Goal: Use online tool/utility: Utilize a website feature to perform a specific function

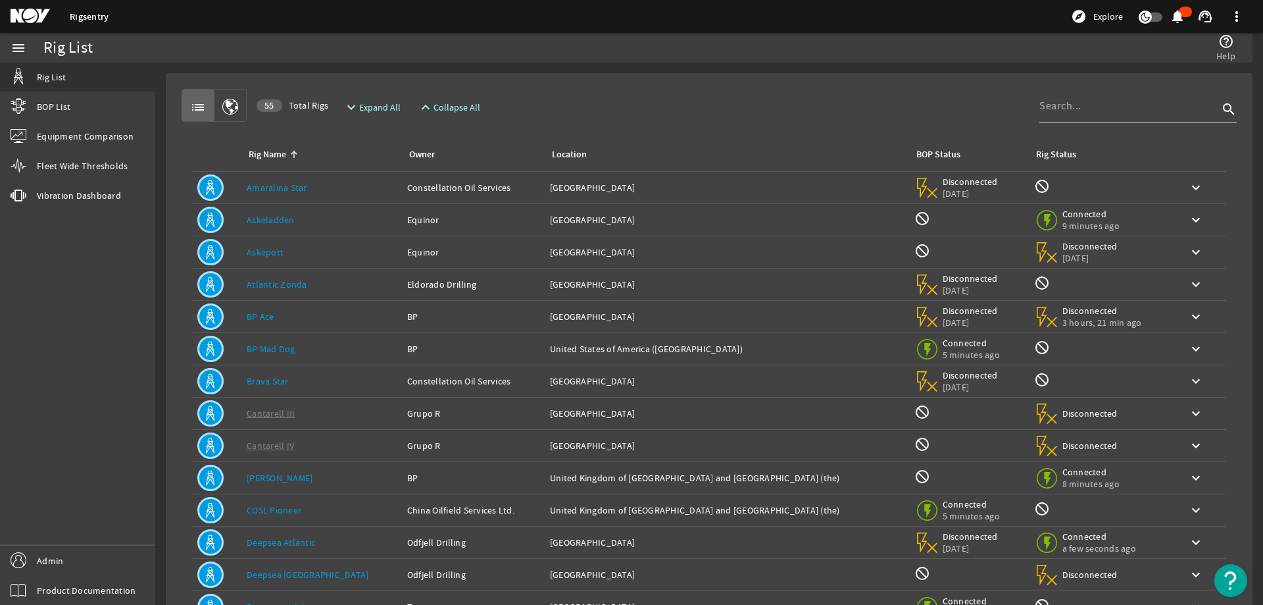
click at [845, 83] on mat-card "list 55 Total Rigs expand_more Expand All expand_less Collapse All search Rig N…" at bounding box center [709, 396] width 1087 height 646
click at [1146, 109] on input at bounding box center [1129, 106] width 179 height 16
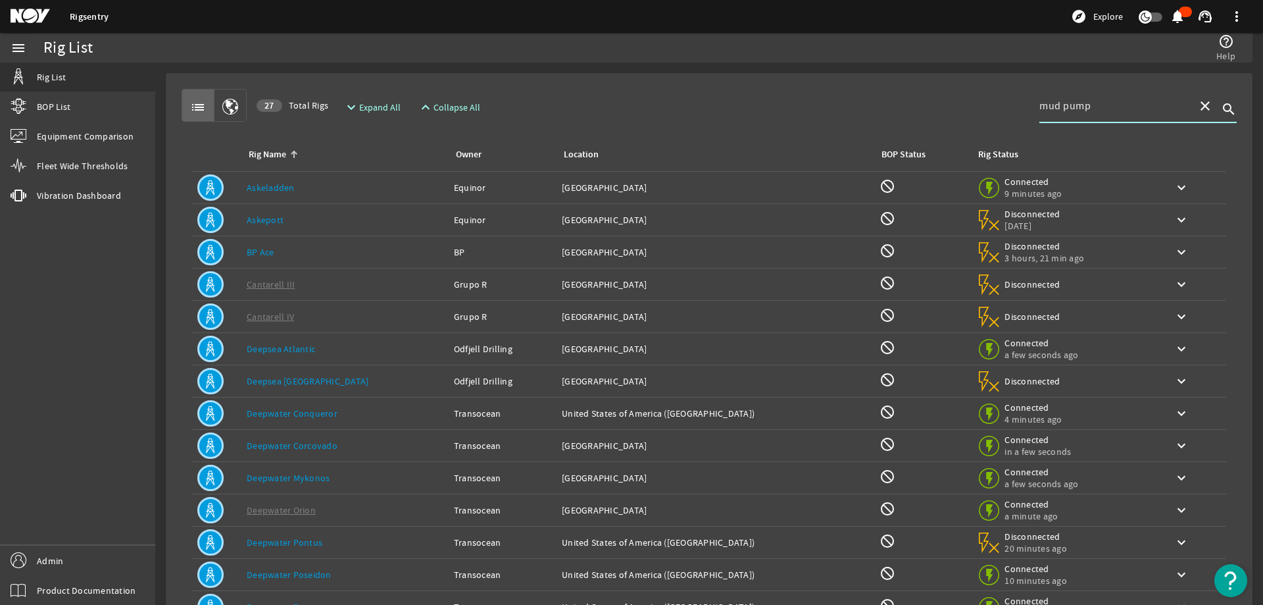
type input "mud pump"
click at [336, 182] on div "Rig Name: Askeladden" at bounding box center [345, 187] width 197 height 13
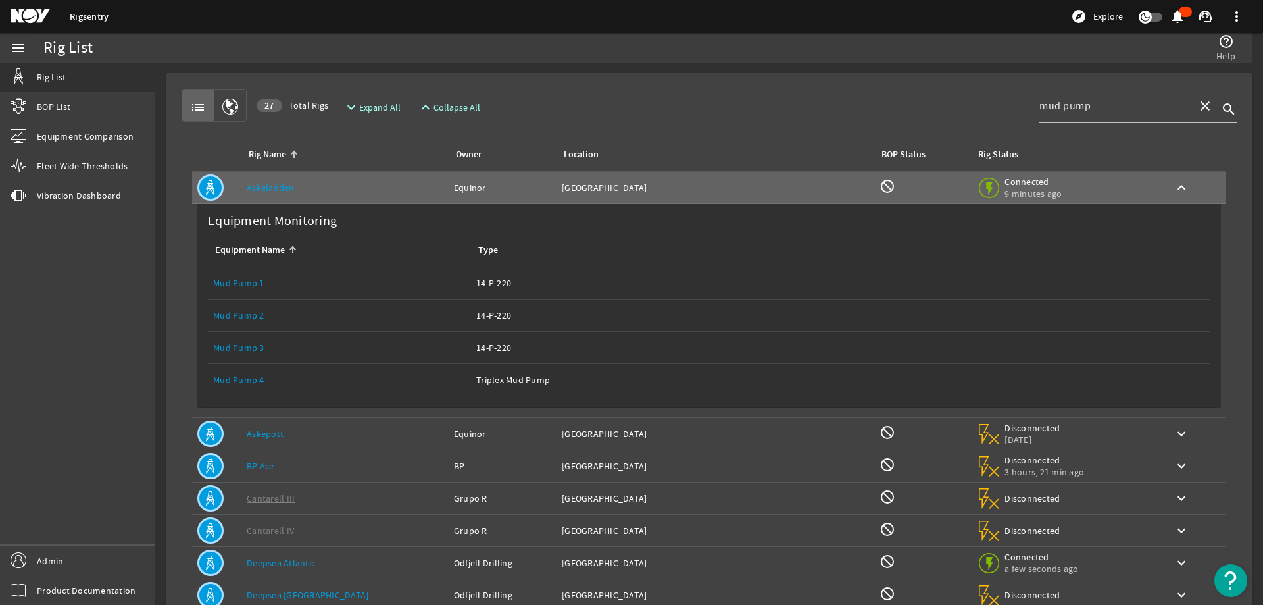
click at [252, 286] on link "Mud Pump 1" at bounding box center [238, 283] width 51 height 12
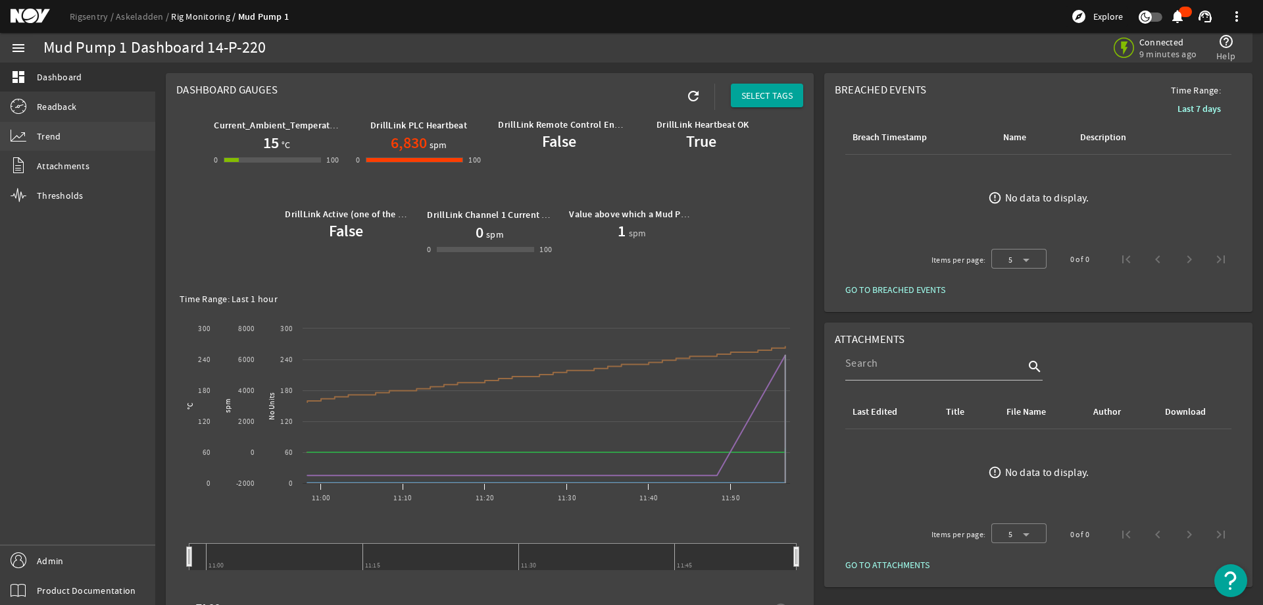
click at [63, 133] on link "Trend" at bounding box center [77, 136] width 155 height 29
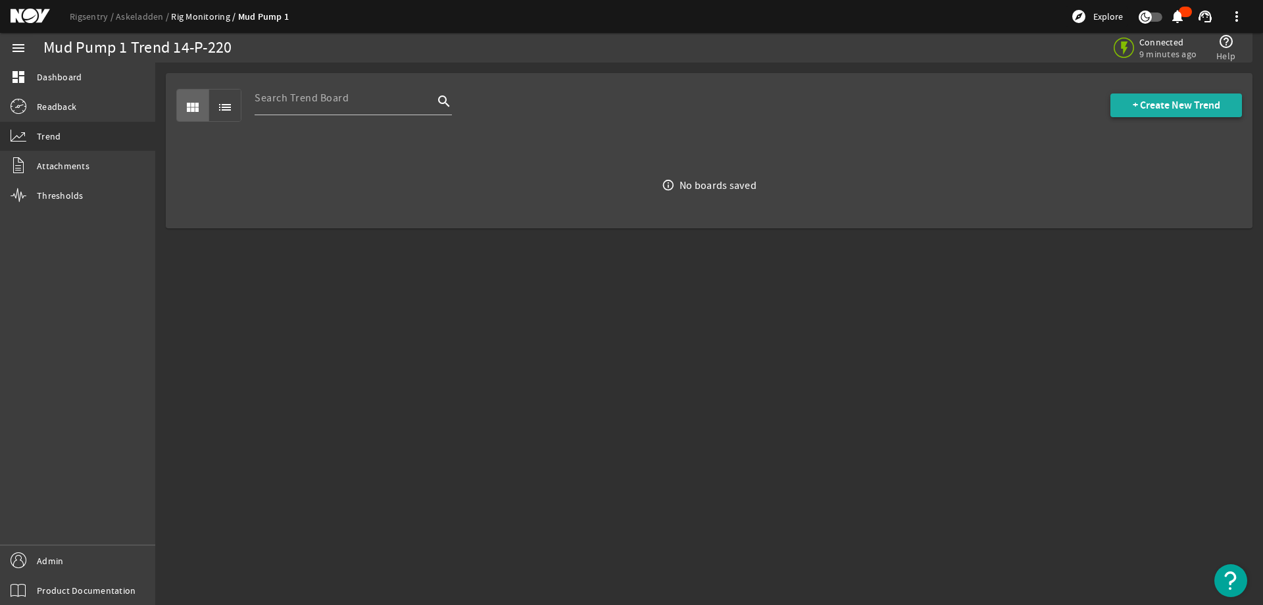
click at [1155, 96] on span at bounding box center [1177, 105] width 132 height 32
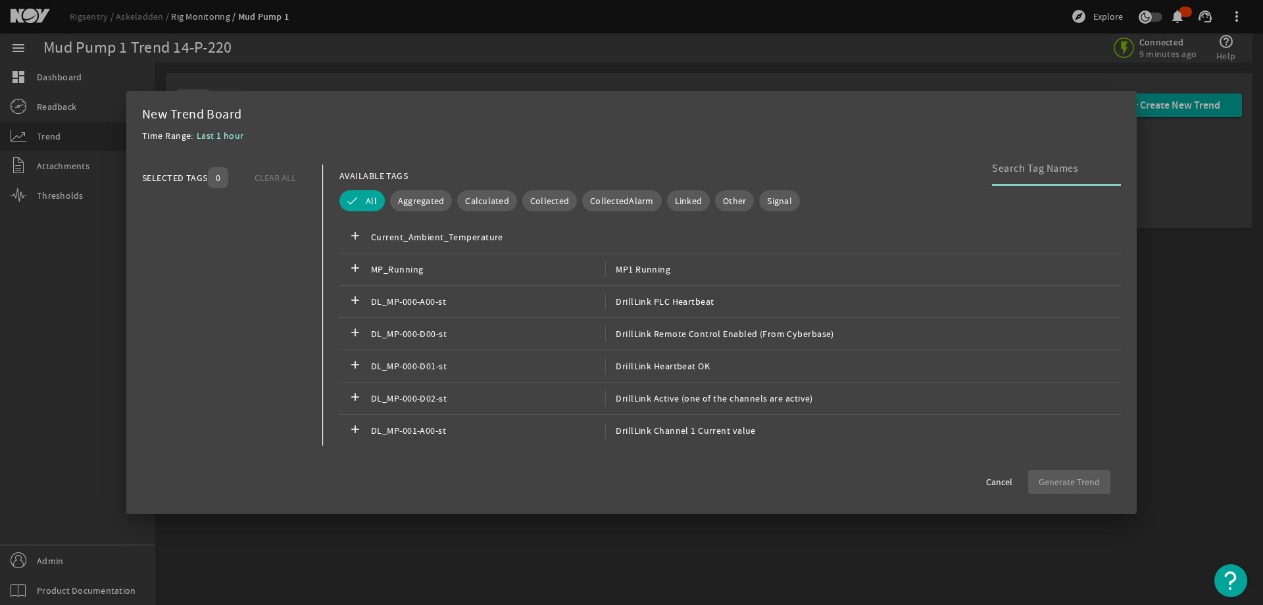
click at [1038, 168] on input at bounding box center [1051, 169] width 118 height 16
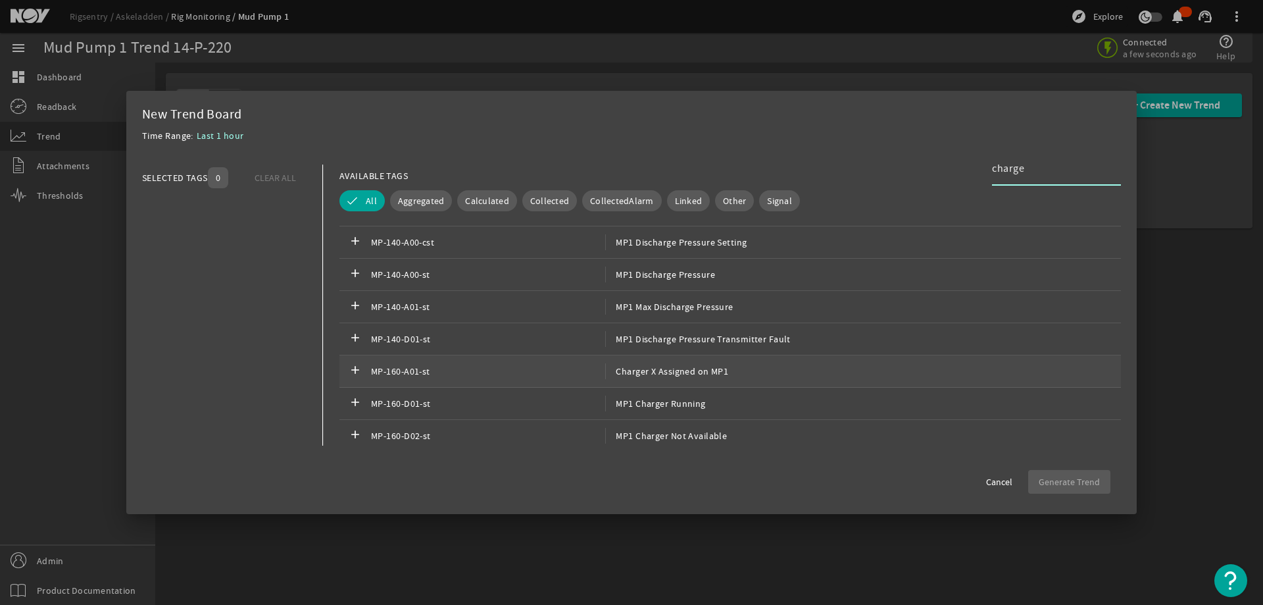
scroll to position [1645, 0]
click at [757, 342] on div "add MP-160-D01-st MP1 Charger Running" at bounding box center [731, 338] width 782 height 32
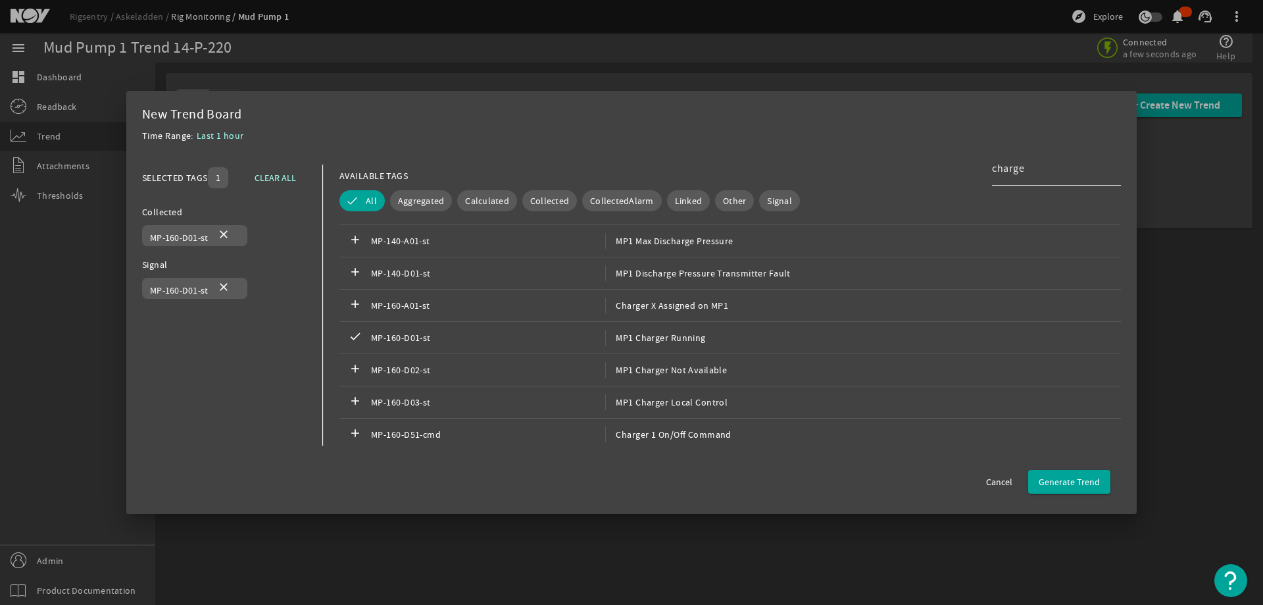
click at [1034, 172] on input "charge" at bounding box center [1051, 169] width 118 height 16
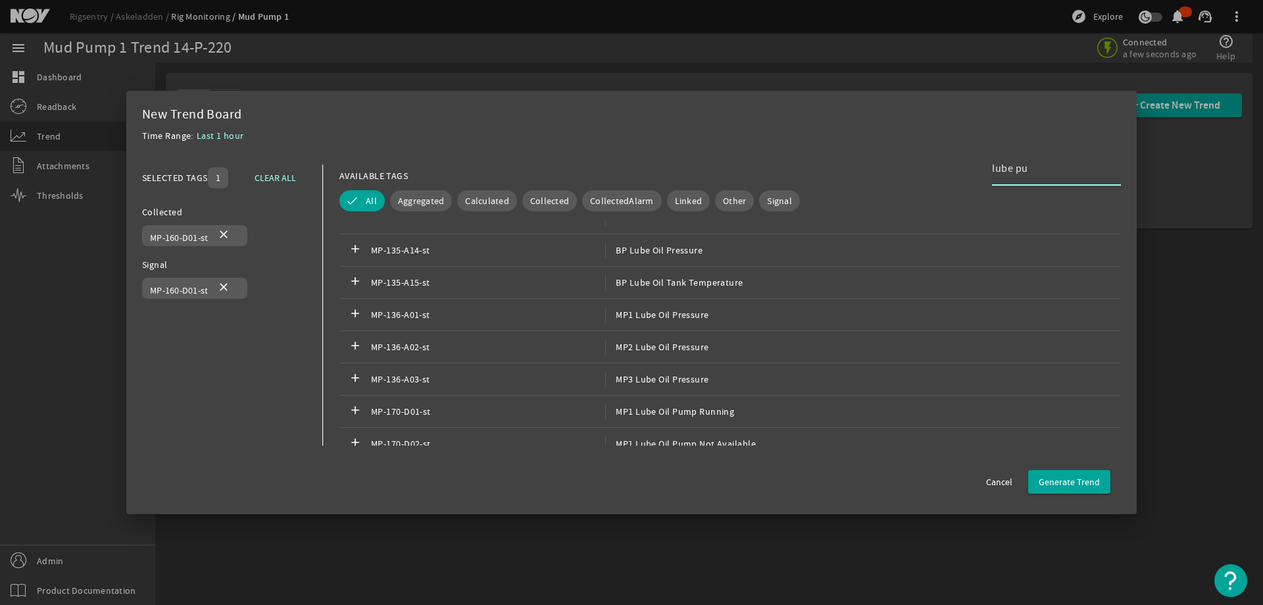
scroll to position [1, 0]
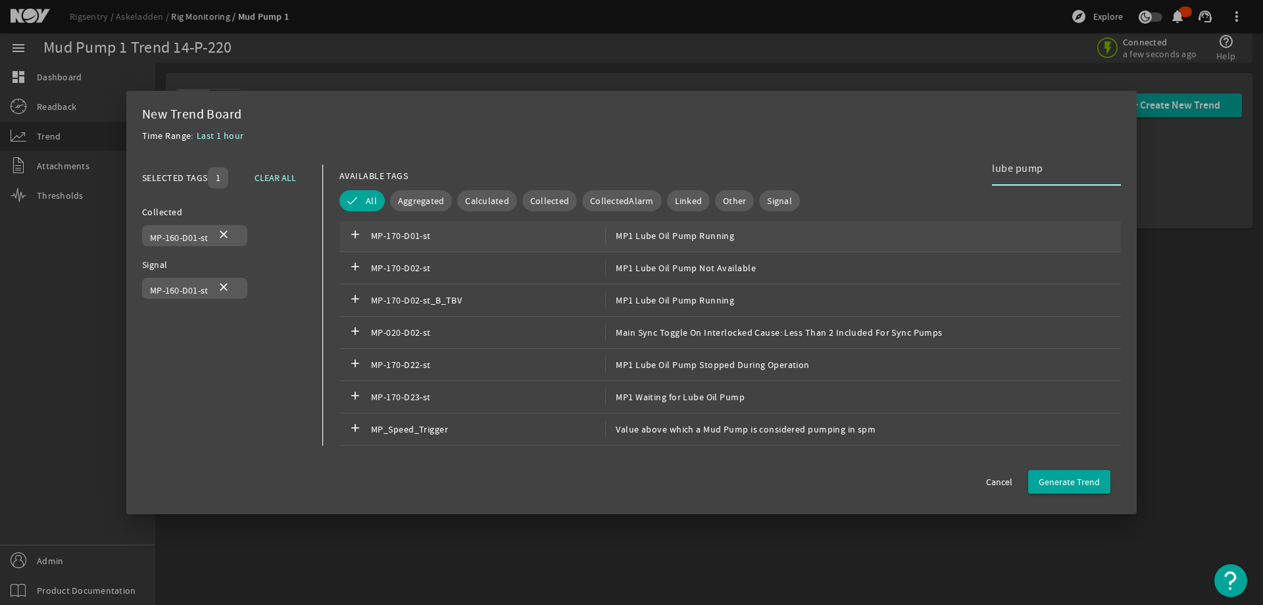
type input "lube pump"
click at [545, 239] on span "MP-170-D01-st" at bounding box center [488, 236] width 234 height 16
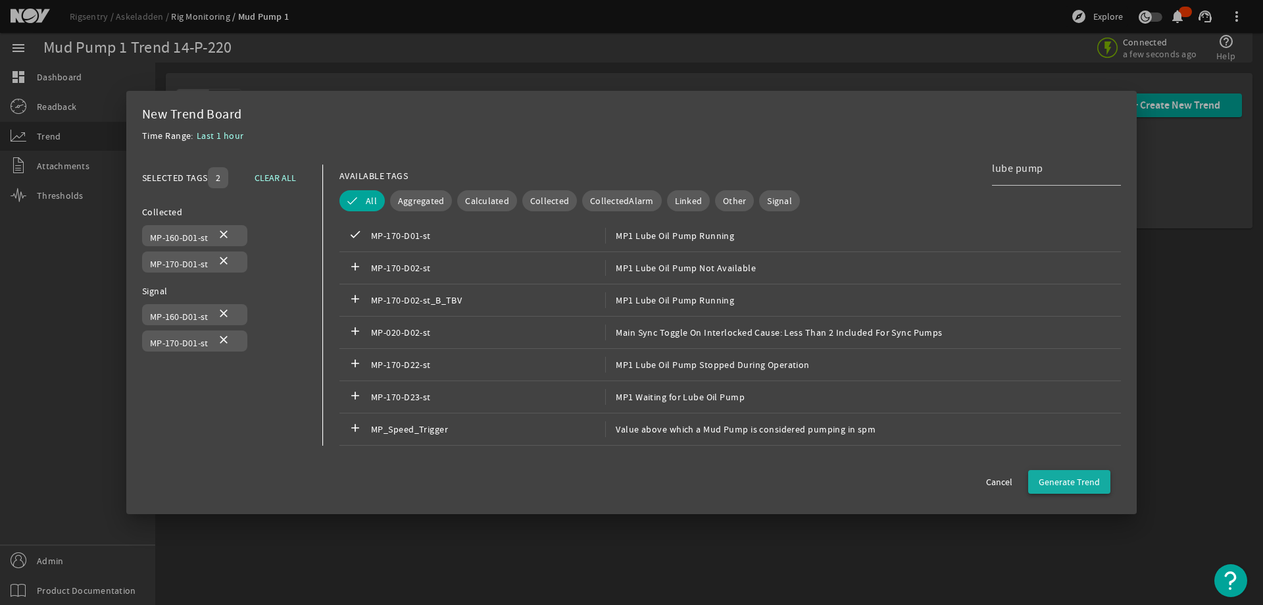
click at [1066, 480] on span "Generate Trend" at bounding box center [1069, 481] width 61 height 13
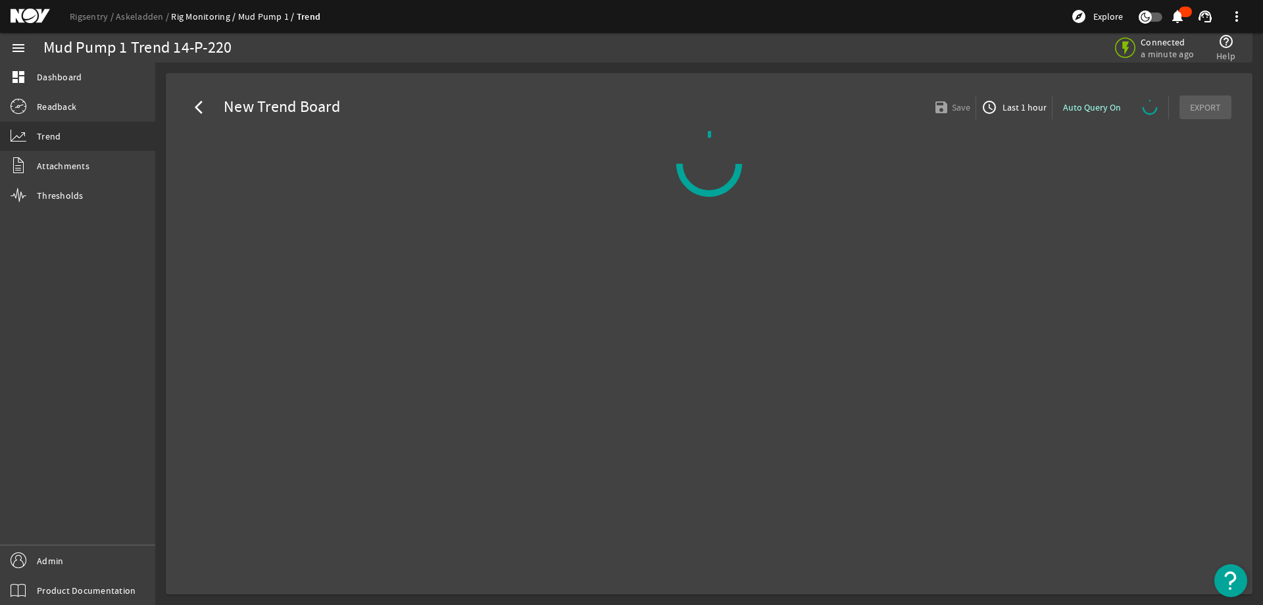
select select "ALL"
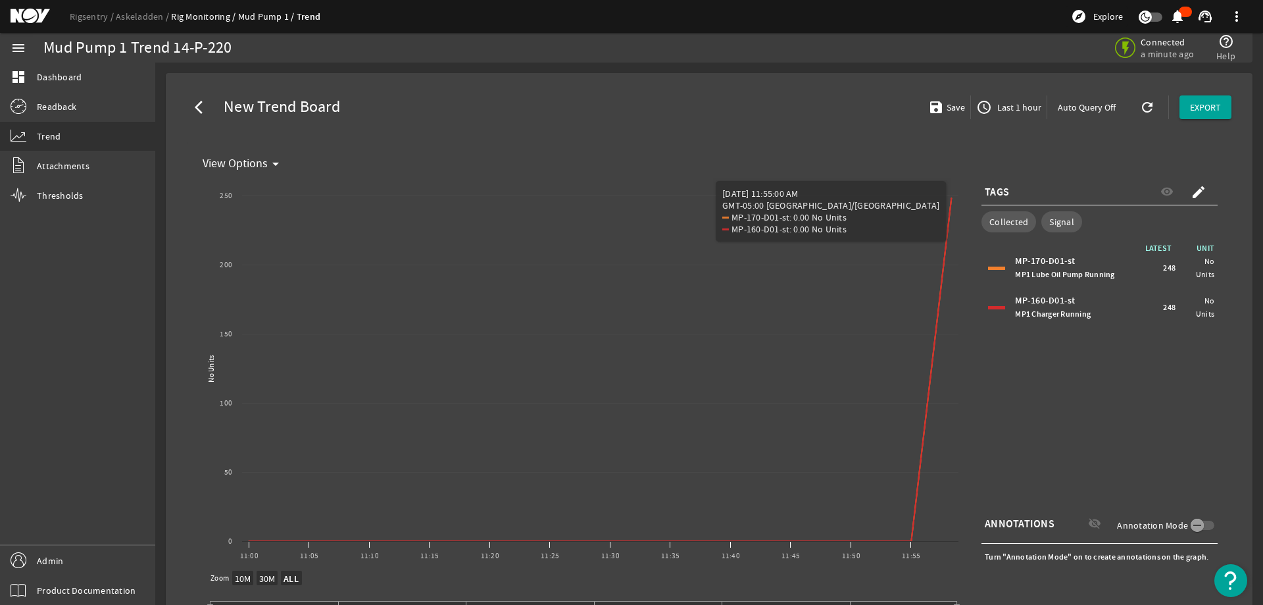
click at [753, 80] on mat-card "arrow_back_ios New Trend Board save Save access_time Last 1 hour Auto Query Off…" at bounding box center [709, 377] width 1087 height 608
click at [1121, 151] on mat-card "View Options arrow_drop_down Created with Highcharts 11.1.0 No Units New Graph …" at bounding box center [709, 400] width 1045 height 519
click at [1007, 108] on span "Last 1 hour" at bounding box center [1018, 107] width 47 height 13
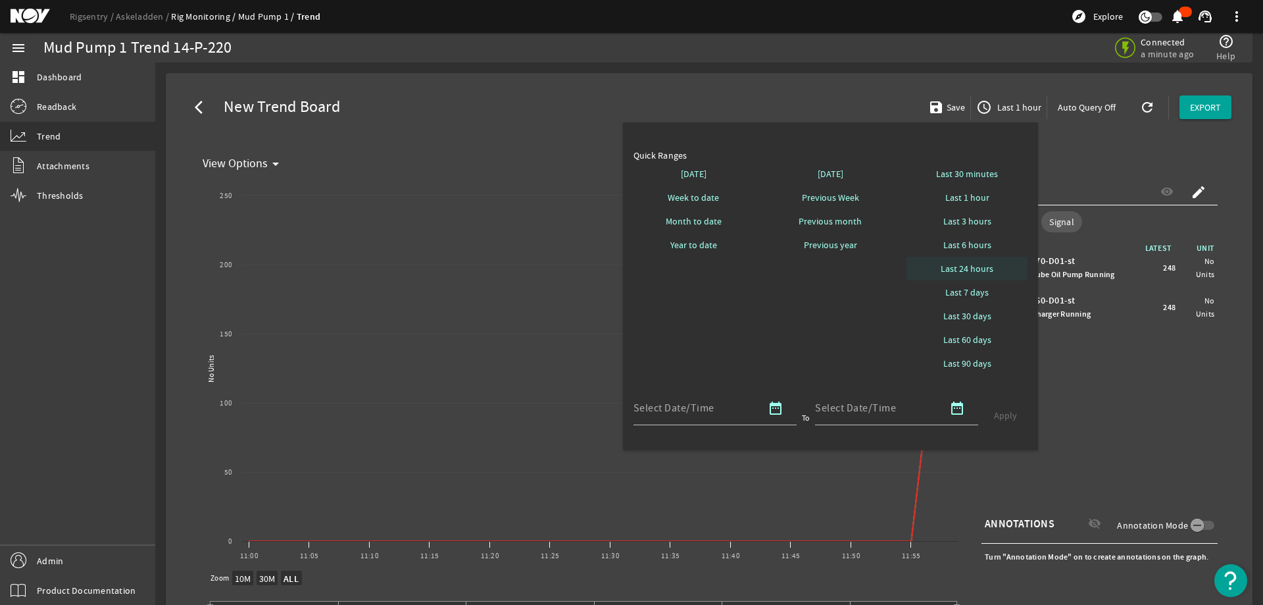
click at [975, 272] on span "Last 24 hours" at bounding box center [967, 268] width 53 height 13
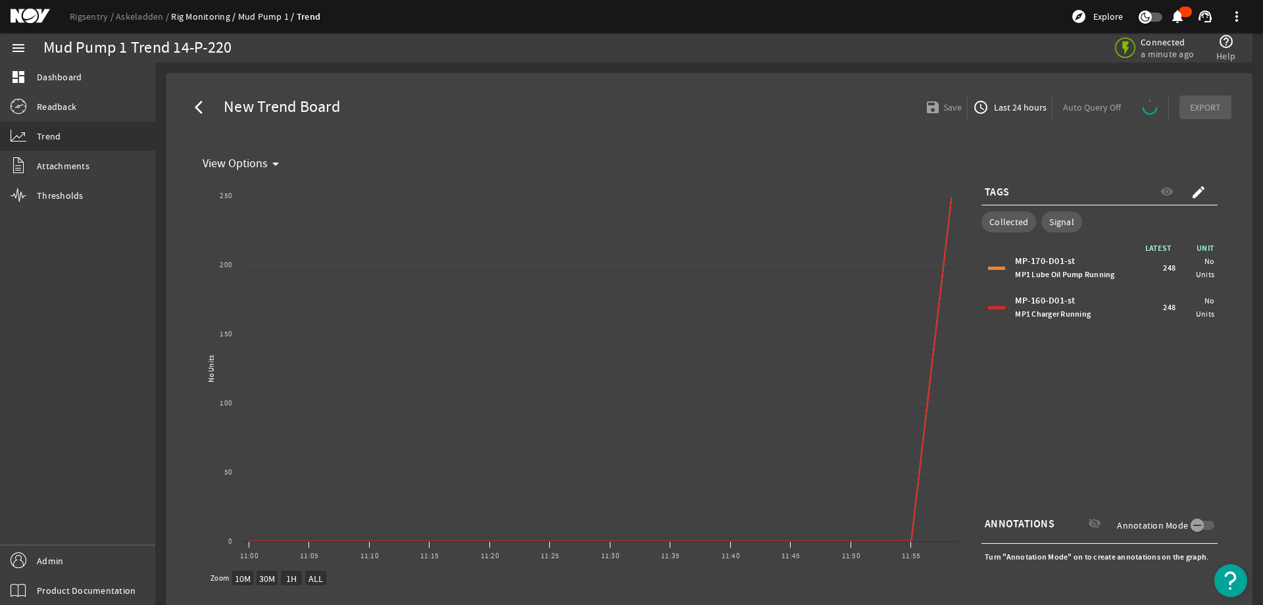
select select "ALL"
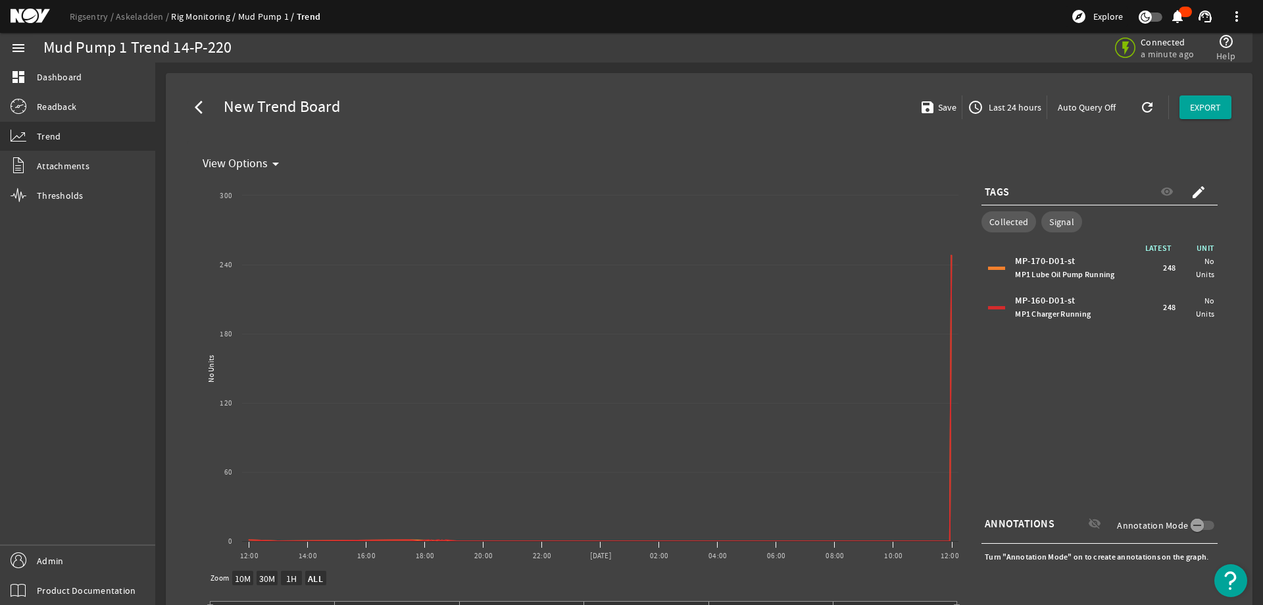
click at [1011, 105] on span "Last 24 hours" at bounding box center [1013, 107] width 55 height 13
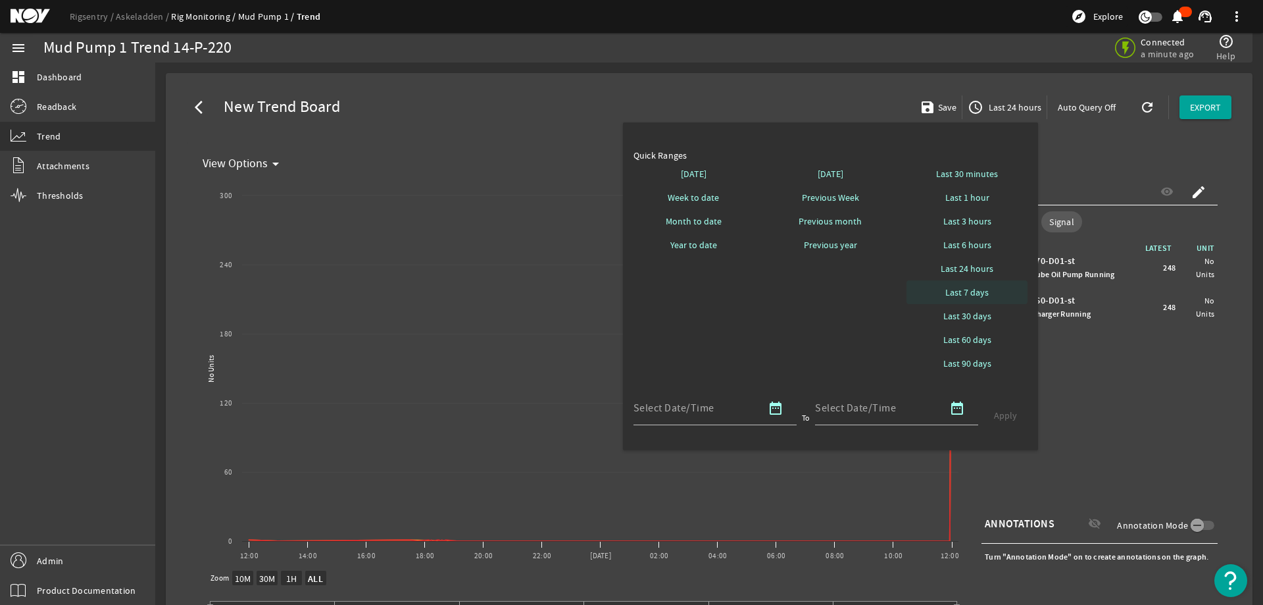
click at [982, 296] on span "Last 7 days" at bounding box center [967, 292] width 43 height 13
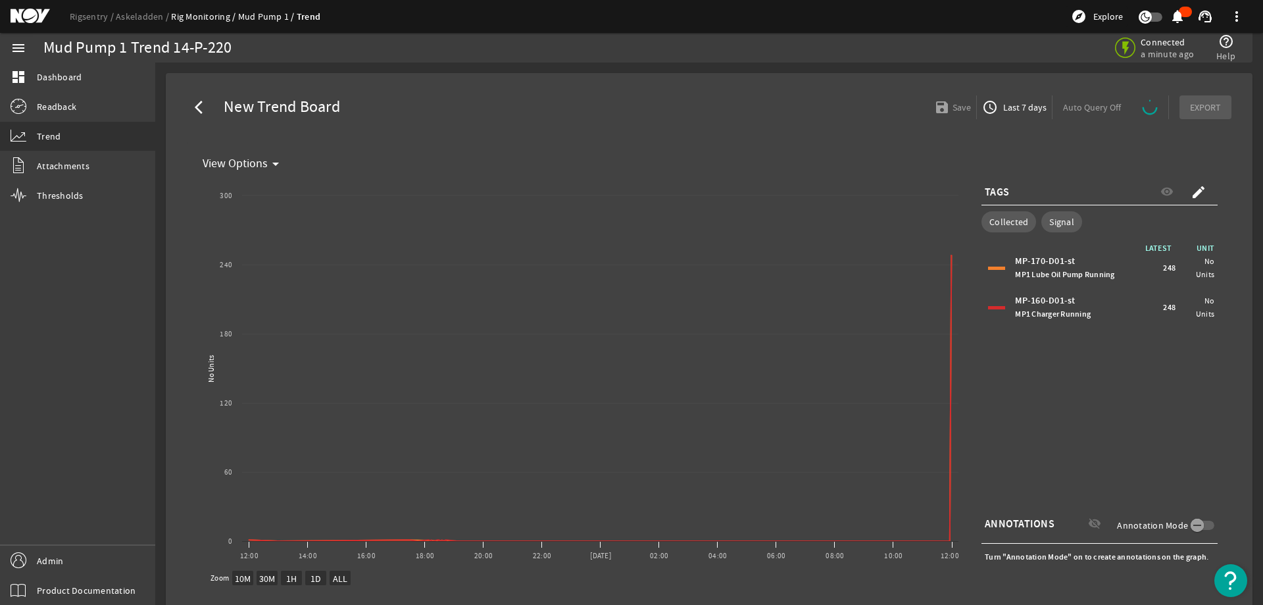
select select "ALL"
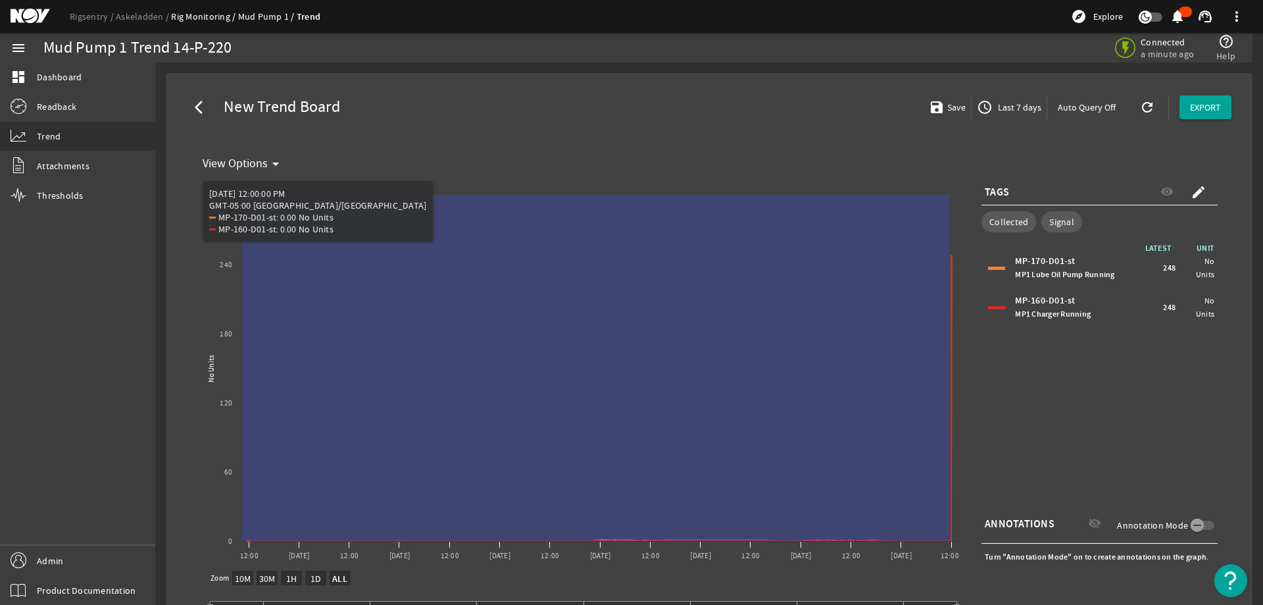
drag, startPoint x: 950, startPoint y: 407, endPoint x: 203, endPoint y: 407, distance: 746.8
click at [203, 407] on icon "Created with Highcharts 11.1.0 No Units New Graph 12:00 [DATE] 12:00 12:00 [DAT…" at bounding box center [581, 373] width 768 height 395
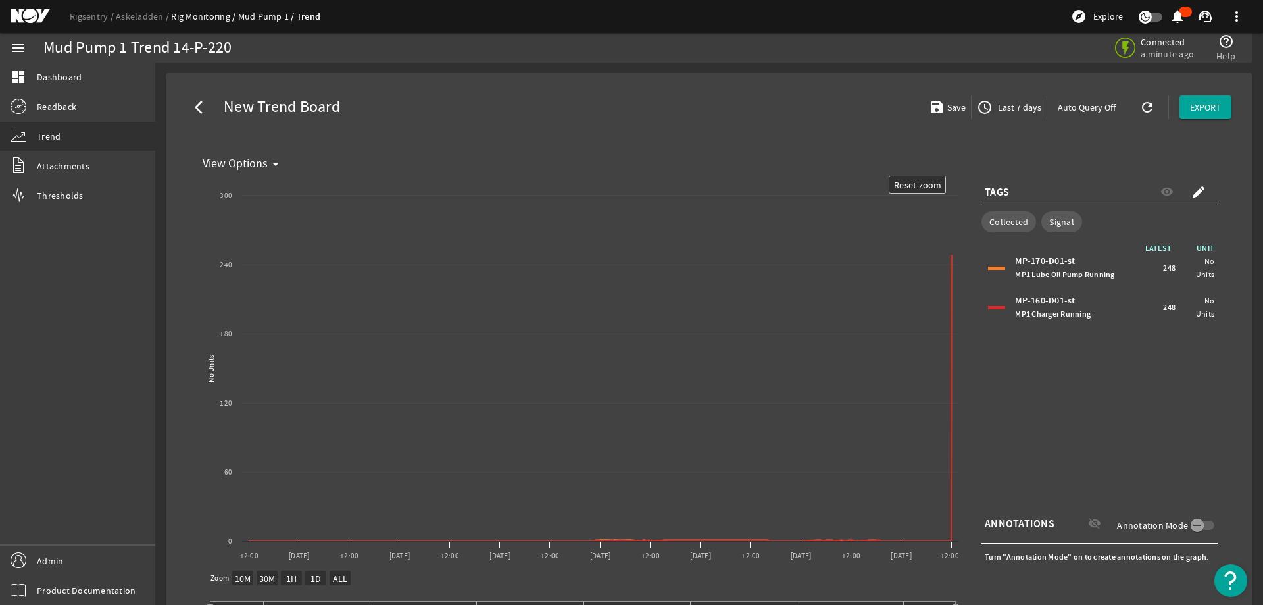
click at [1008, 107] on span "Last 7 days" at bounding box center [1019, 107] width 46 height 13
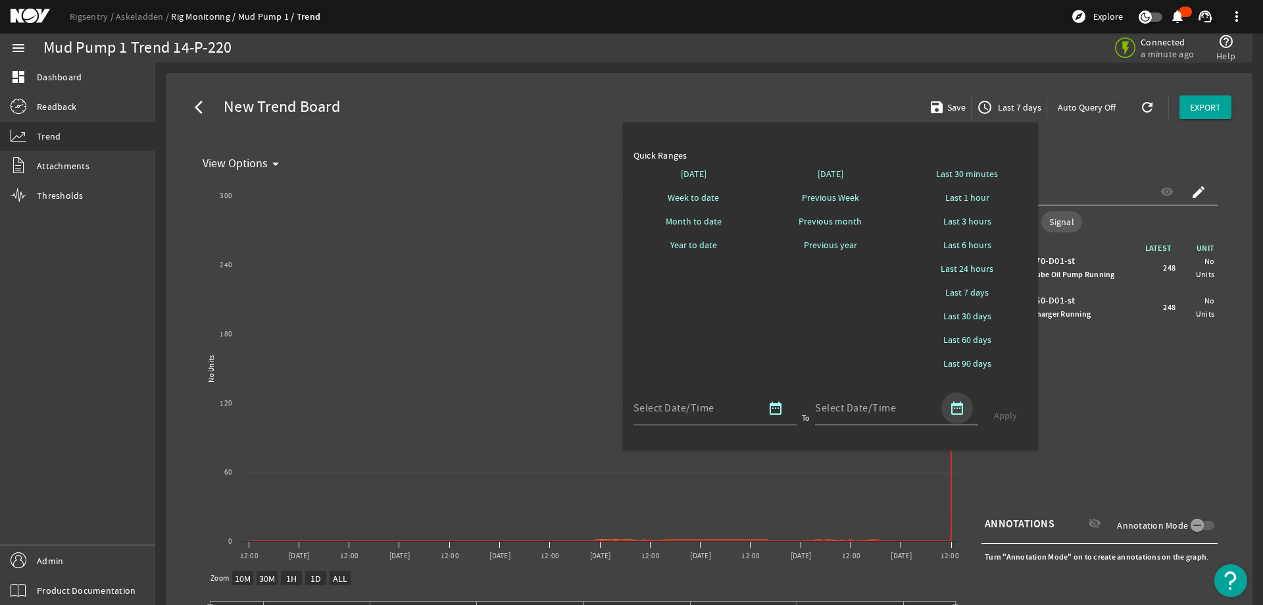
click at [963, 410] on mat-icon "date_range" at bounding box center [958, 408] width 16 height 16
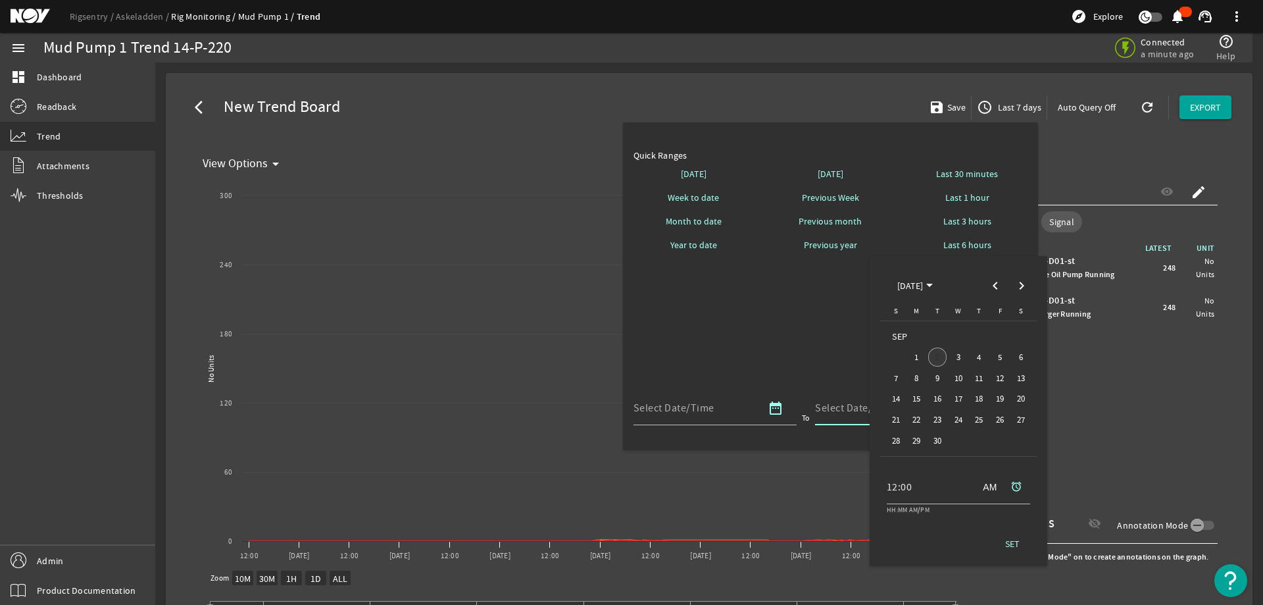
click at [938, 359] on span "2" at bounding box center [937, 356] width 19 height 19
click at [1017, 544] on span "SET" at bounding box center [1012, 543] width 14 height 13
type input "[DATE] 12:00 AM [GEOGRAPHIC_DATA]/[GEOGRAPHIC_DATA]"
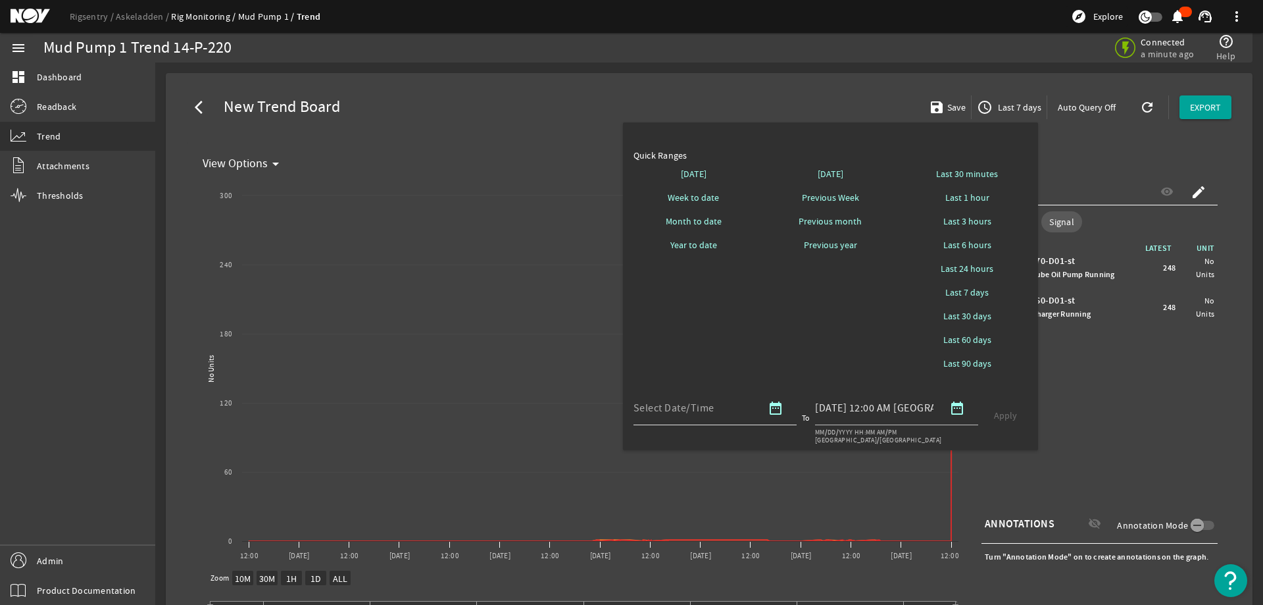
click at [777, 409] on mat-icon "date_range" at bounding box center [776, 408] width 16 height 16
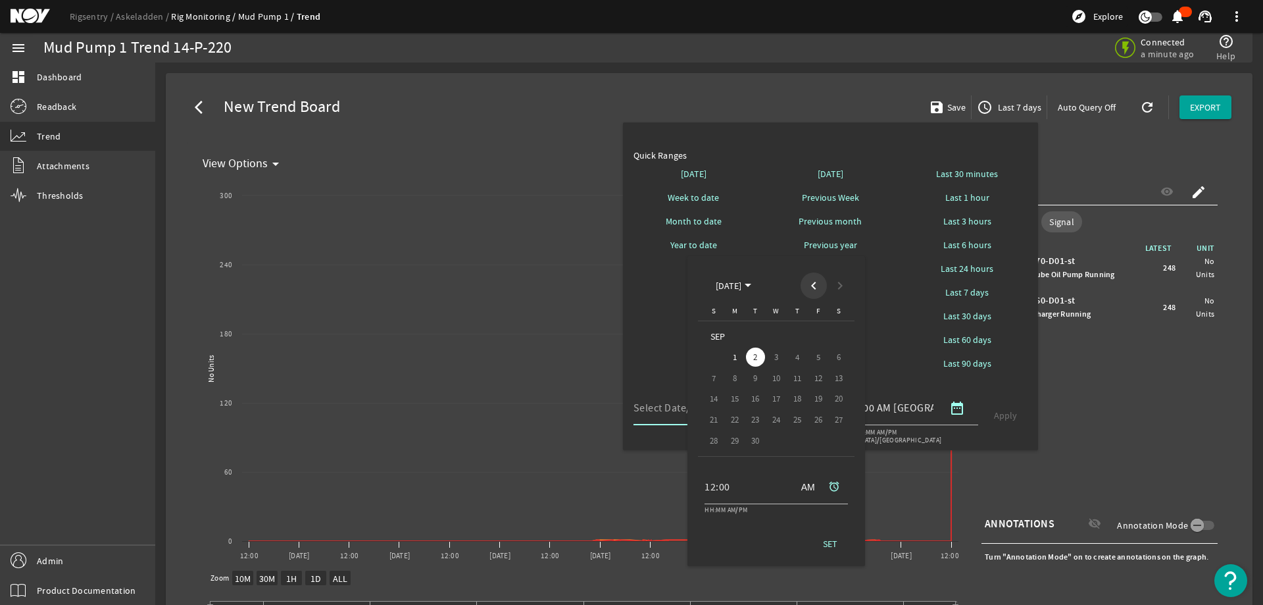
click at [819, 284] on span "Previous month" at bounding box center [814, 285] width 26 height 26
click at [753, 417] on span "26" at bounding box center [755, 419] width 19 height 19
click at [835, 550] on span "SET" at bounding box center [830, 543] width 14 height 13
type input "[DATE] 12:00 AM [GEOGRAPHIC_DATA]/[GEOGRAPHIC_DATA]"
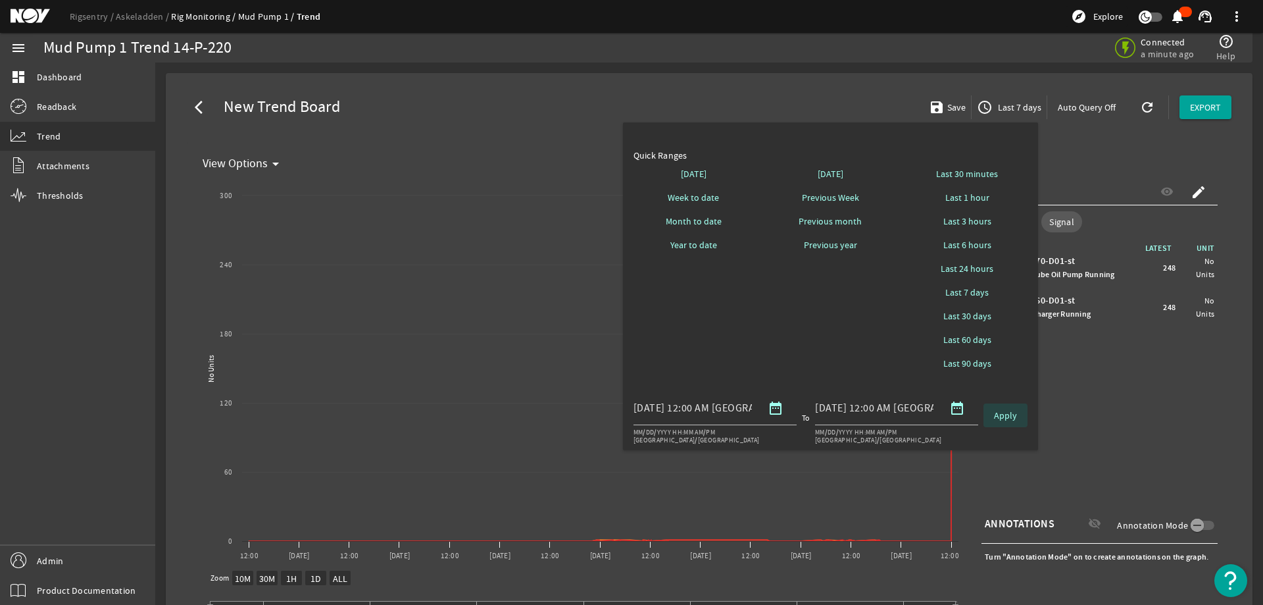
click at [1015, 421] on span "Apply" at bounding box center [1005, 415] width 23 height 13
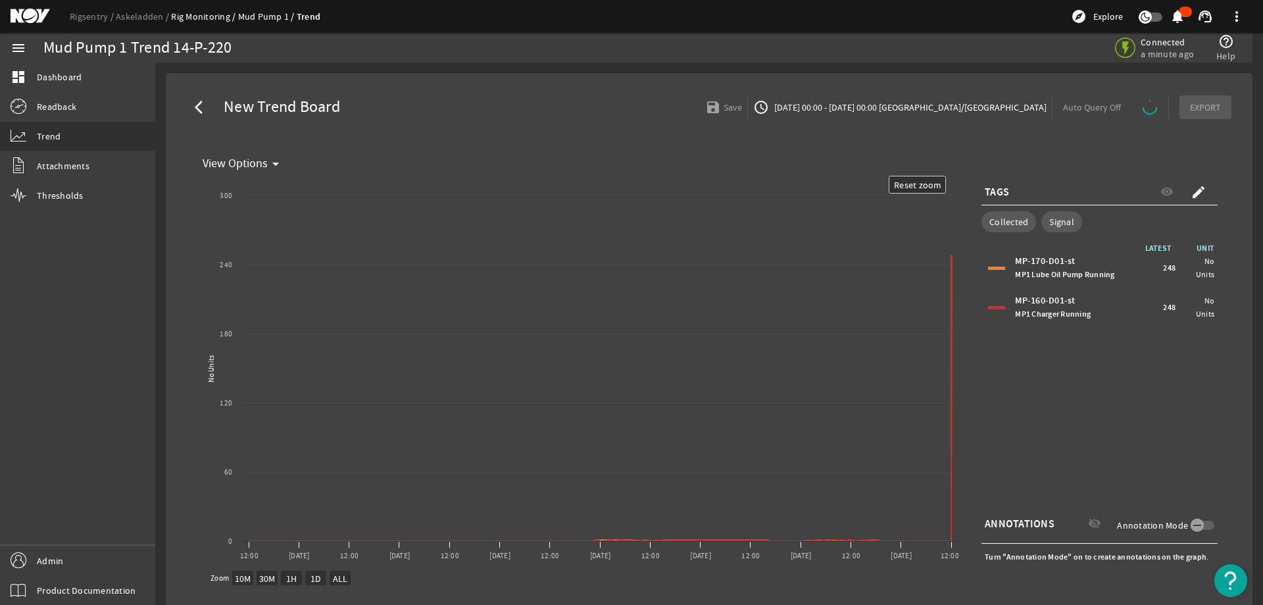
select select "ALL"
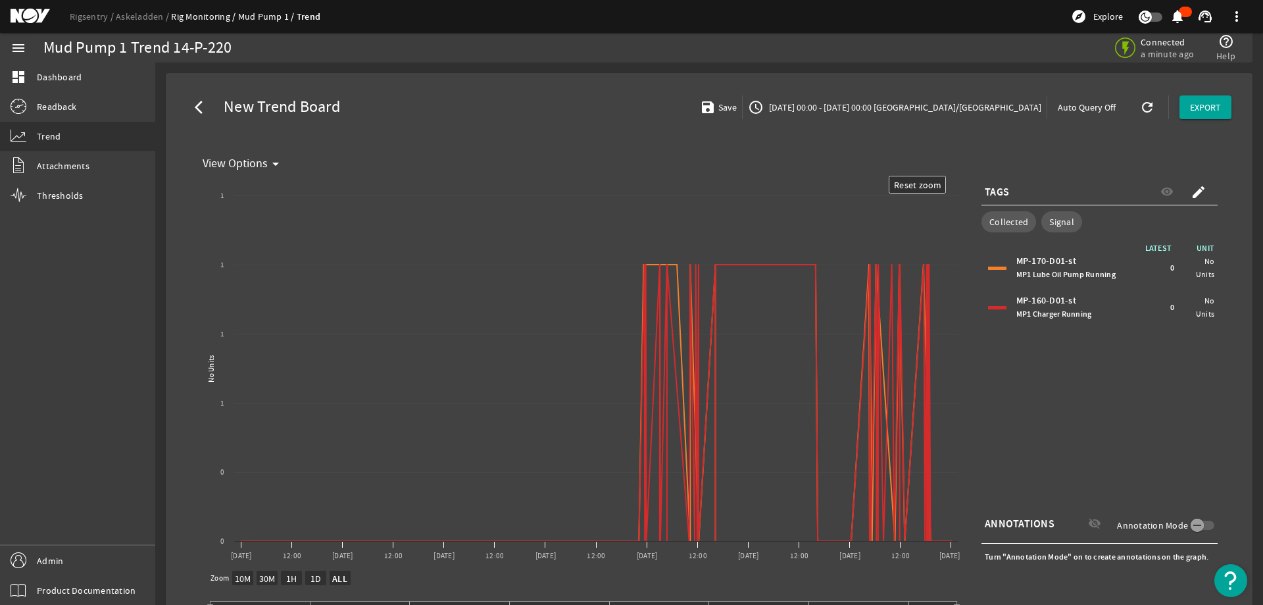
click at [1036, 152] on mat-card "View Options arrow_drop_down Created with Highcharts 11.1.0 Reset zoom level 1:…" at bounding box center [709, 400] width 1045 height 519
click at [917, 189] on text "Reset zoom" at bounding box center [918, 185] width 48 height 12
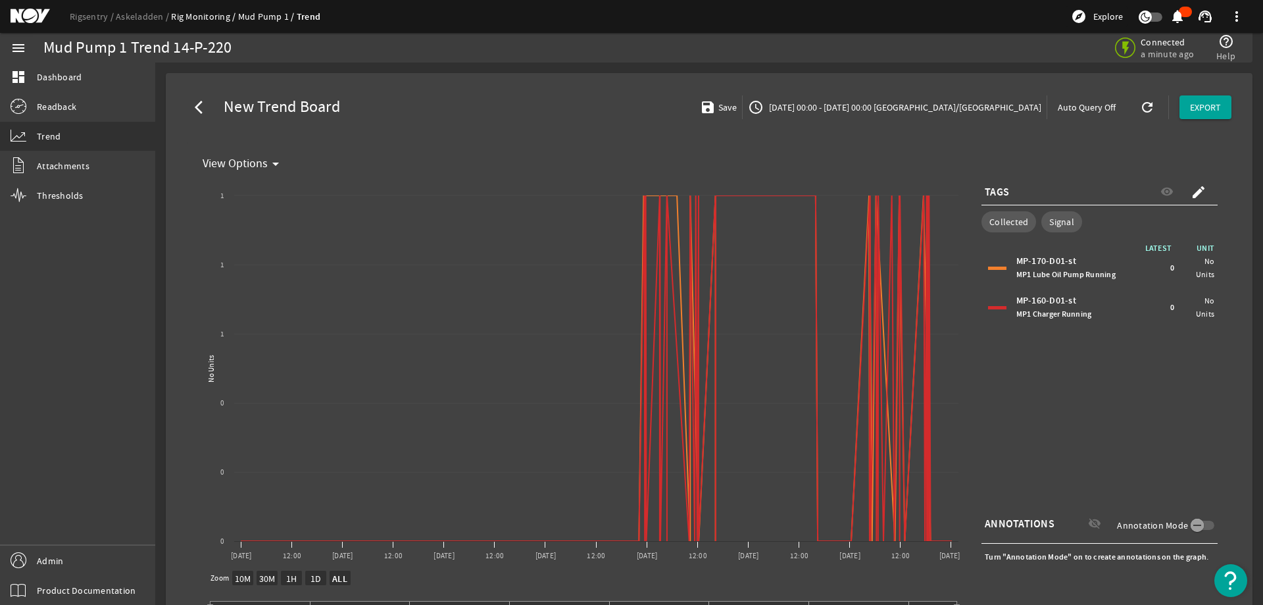
click at [923, 143] on mat-card "View Options arrow_drop_down Created with Highcharts 11.1.0 No Units New Graph …" at bounding box center [709, 400] width 1045 height 519
